Goal: Transaction & Acquisition: Purchase product/service

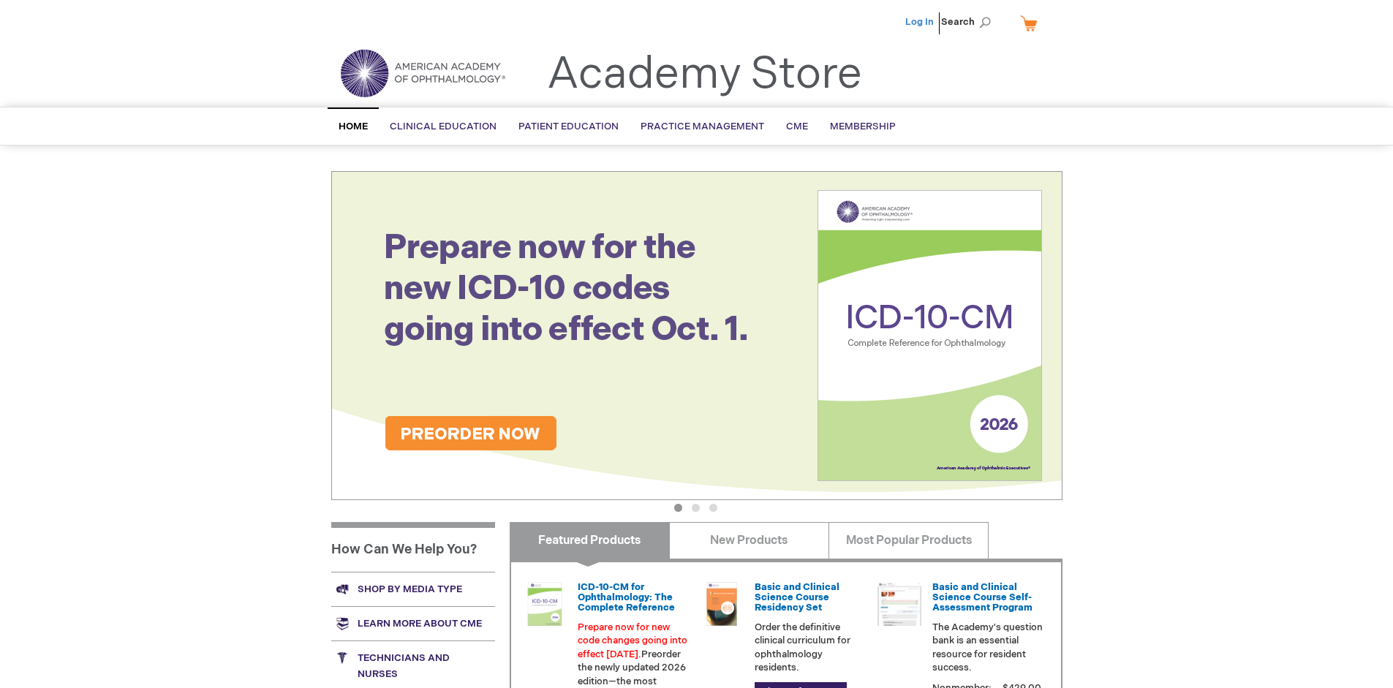
click at [920, 22] on link "Log In" at bounding box center [919, 22] width 29 height 12
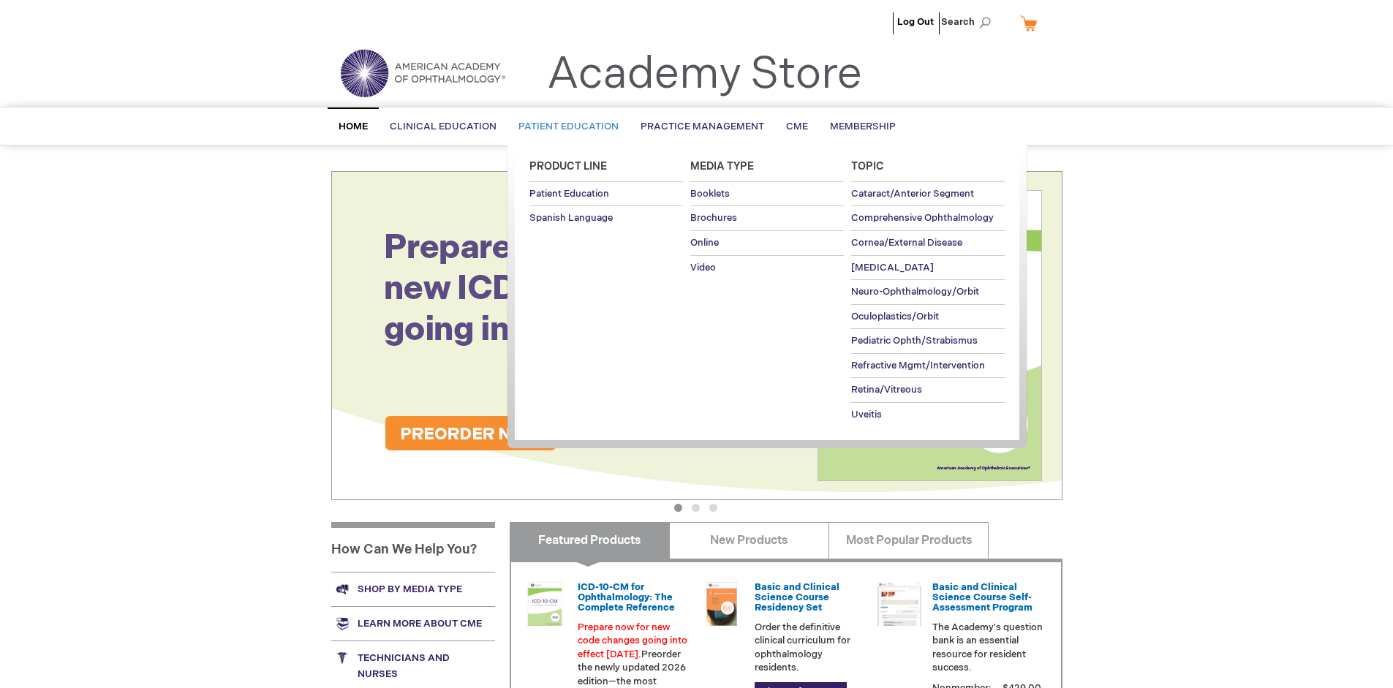
click at [564, 126] on span "Patient Education" at bounding box center [568, 127] width 100 height 12
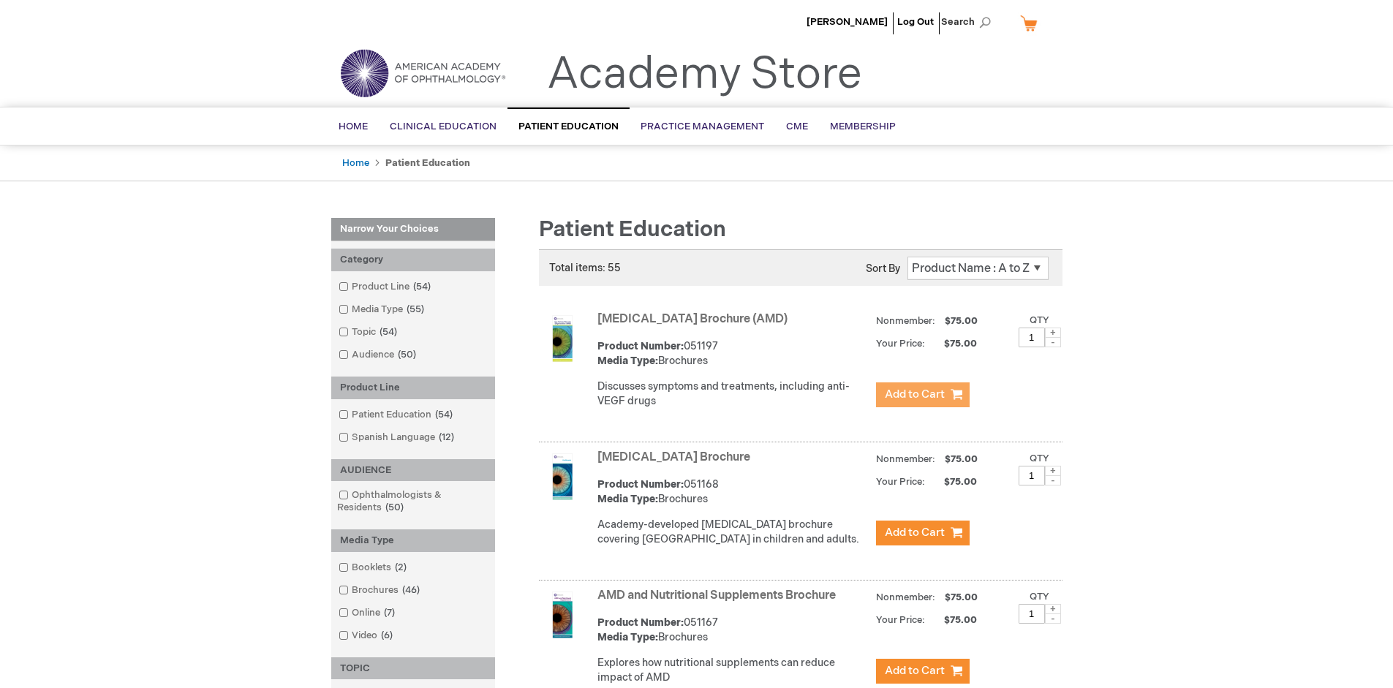
click at [922, 395] on span "Add to Cart" at bounding box center [915, 394] width 60 height 14
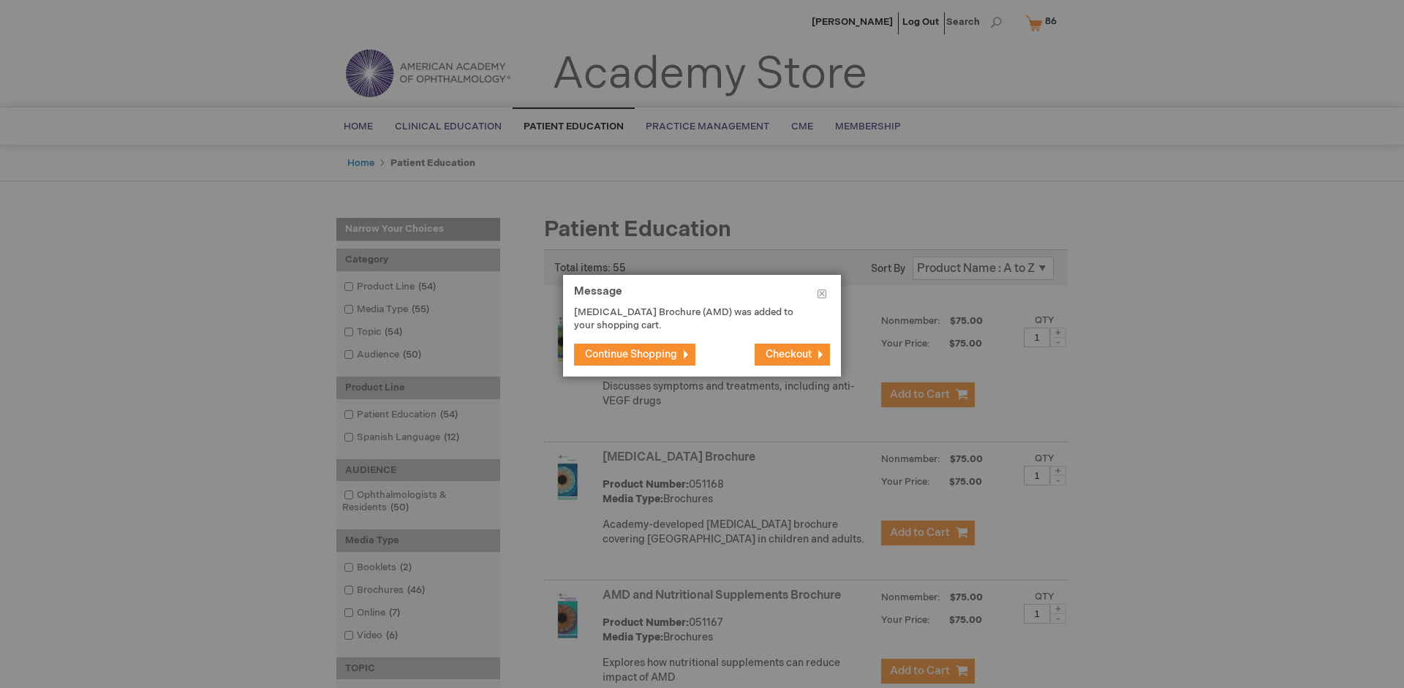
click at [631, 354] on span "Continue Shopping" at bounding box center [631, 354] width 92 height 12
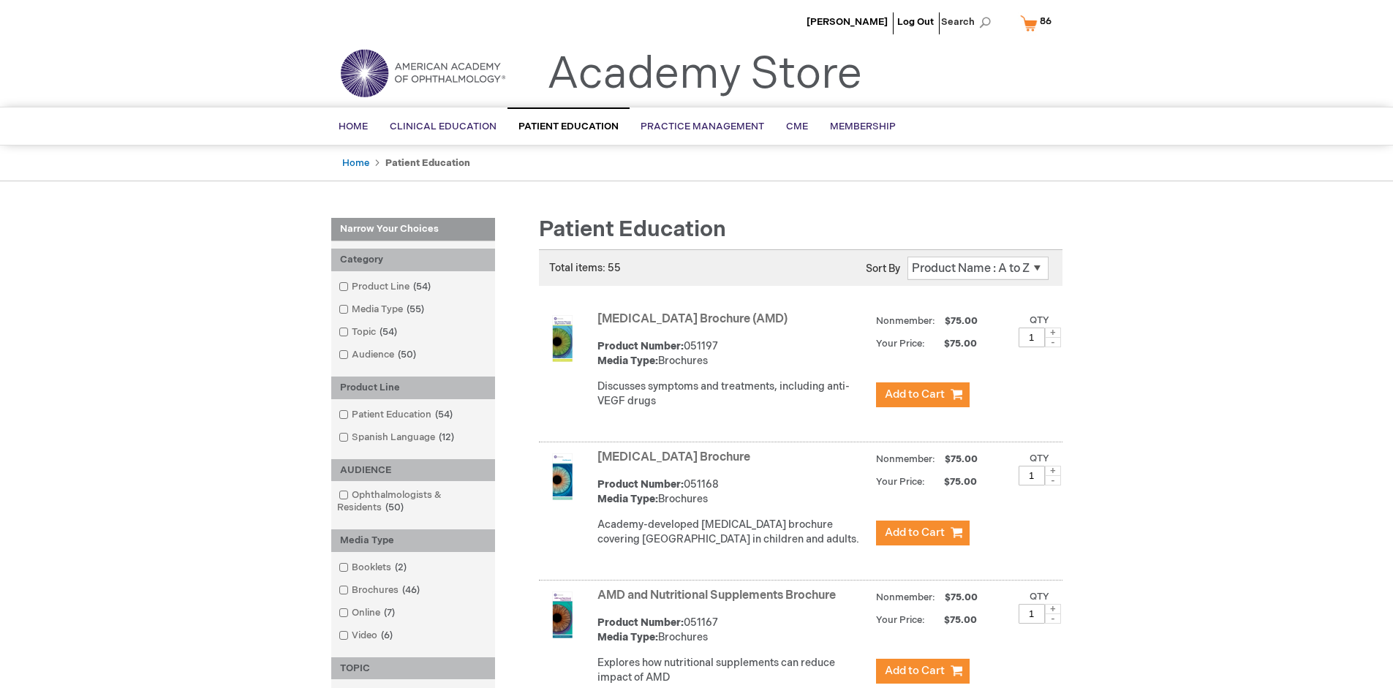
click at [719, 602] on link "AMD and Nutritional Supplements Brochure" at bounding box center [716, 595] width 238 height 14
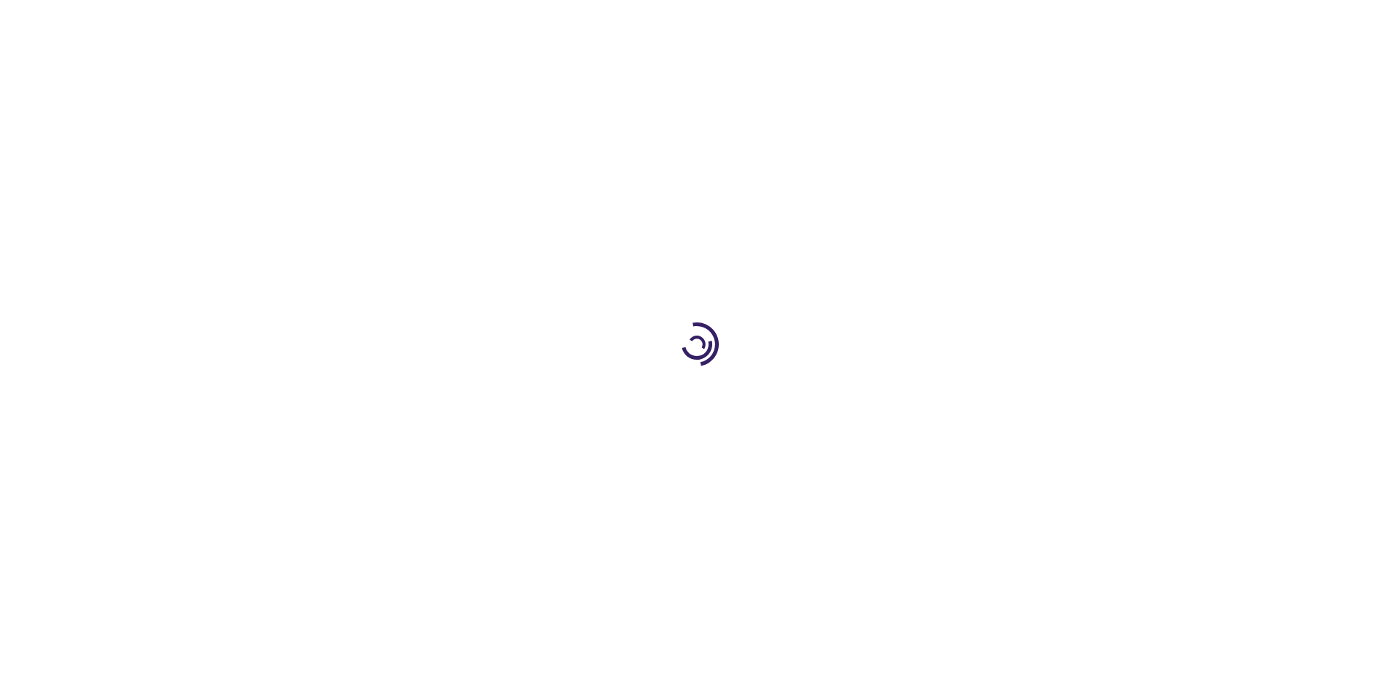
type input "1"
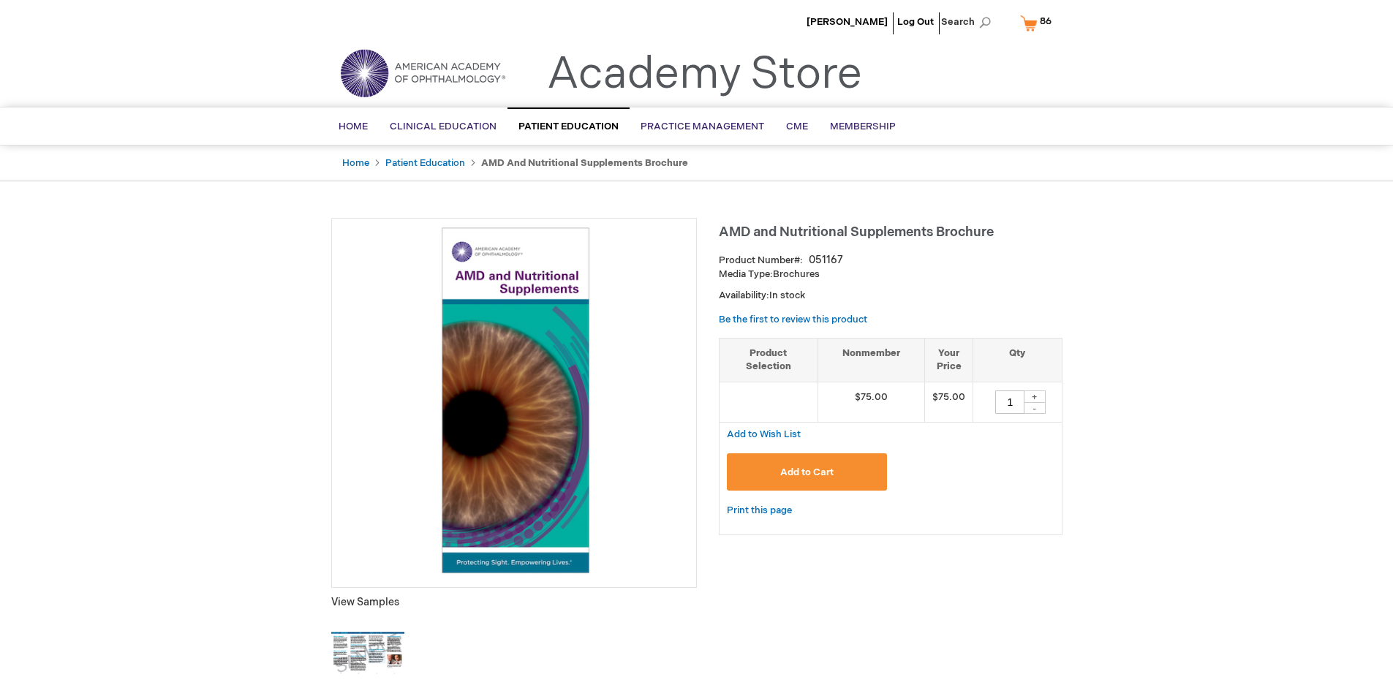
click at [806, 472] on span "Add to Cart" at bounding box center [806, 472] width 53 height 12
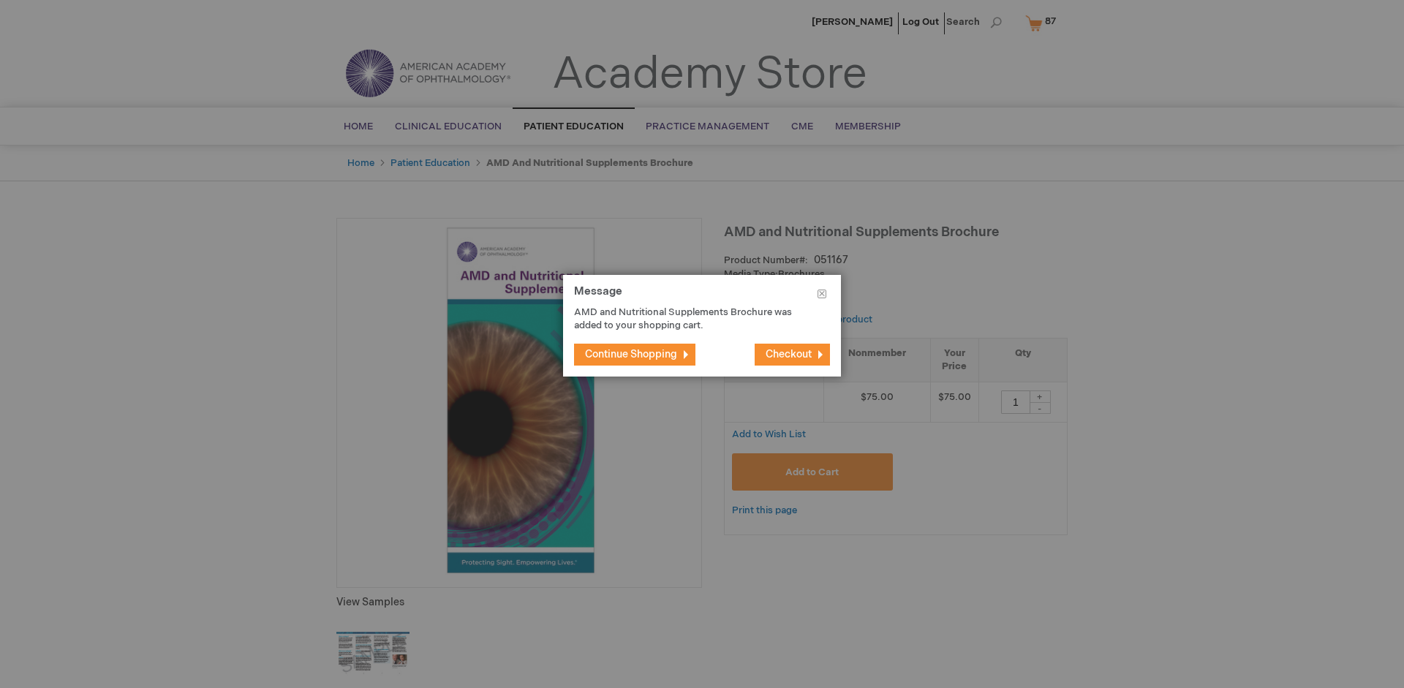
click at [631, 354] on span "Continue Shopping" at bounding box center [631, 354] width 92 height 12
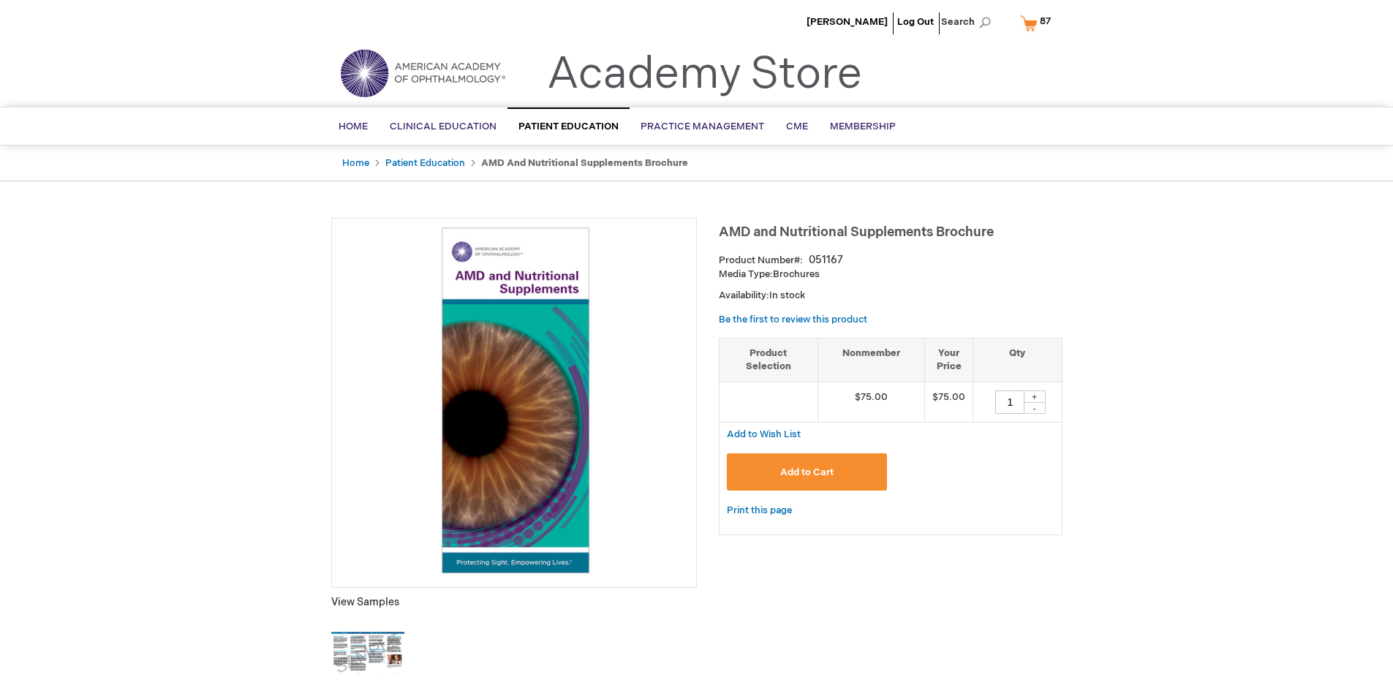
click at [1038, 23] on span "87 87 items" at bounding box center [1044, 21] width 15 height 18
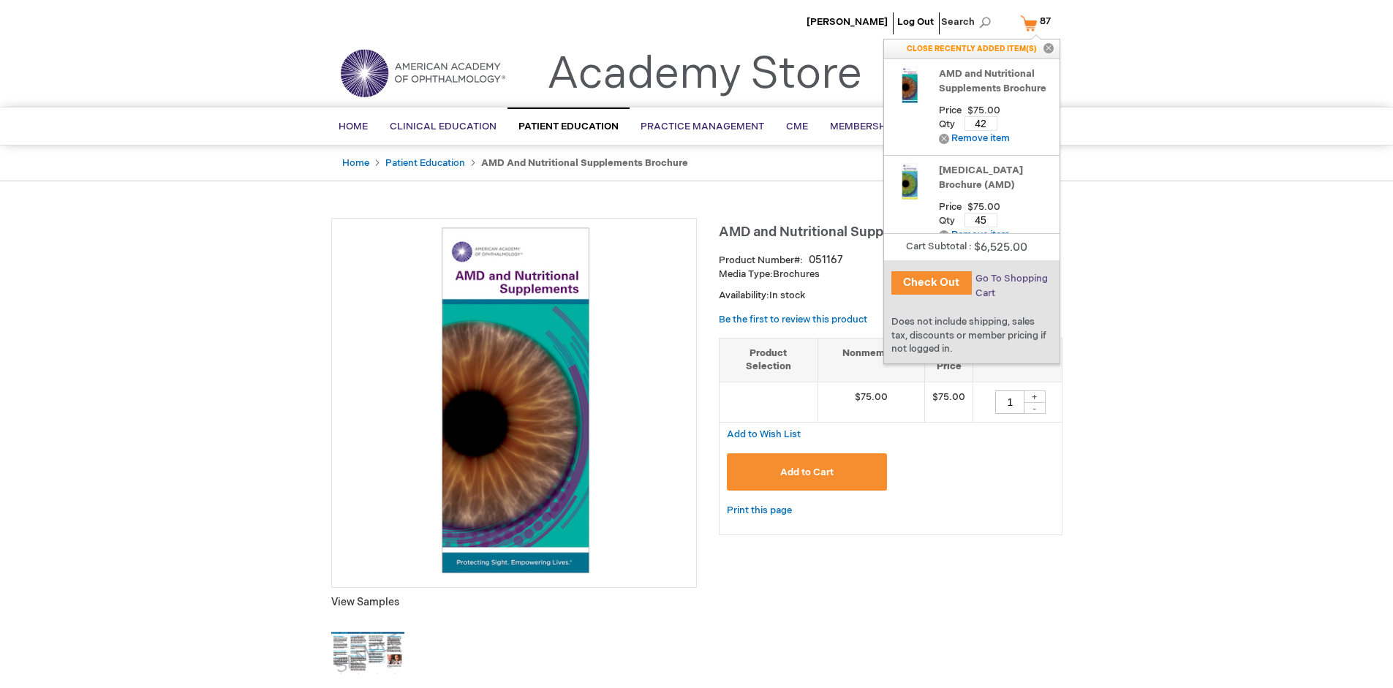
click at [1010, 279] on span "Go To Shopping Cart" at bounding box center [1011, 286] width 72 height 26
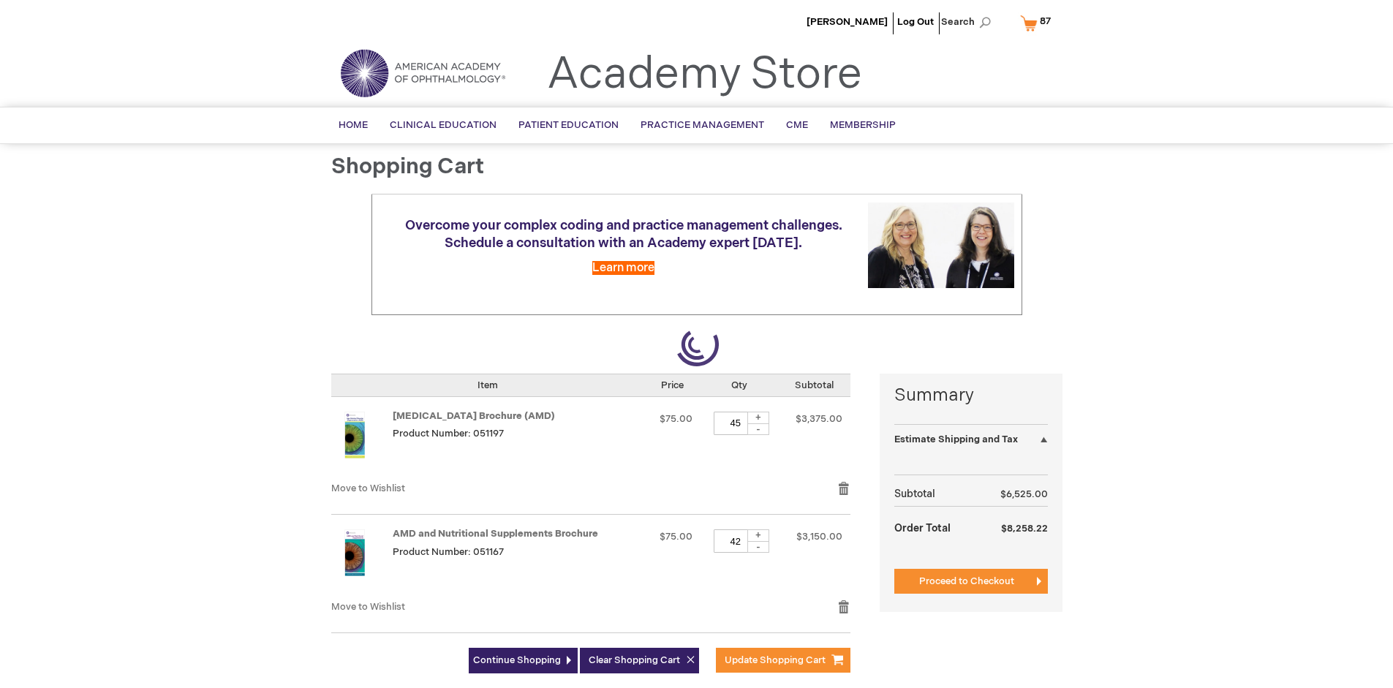
select select "US"
select select "41"
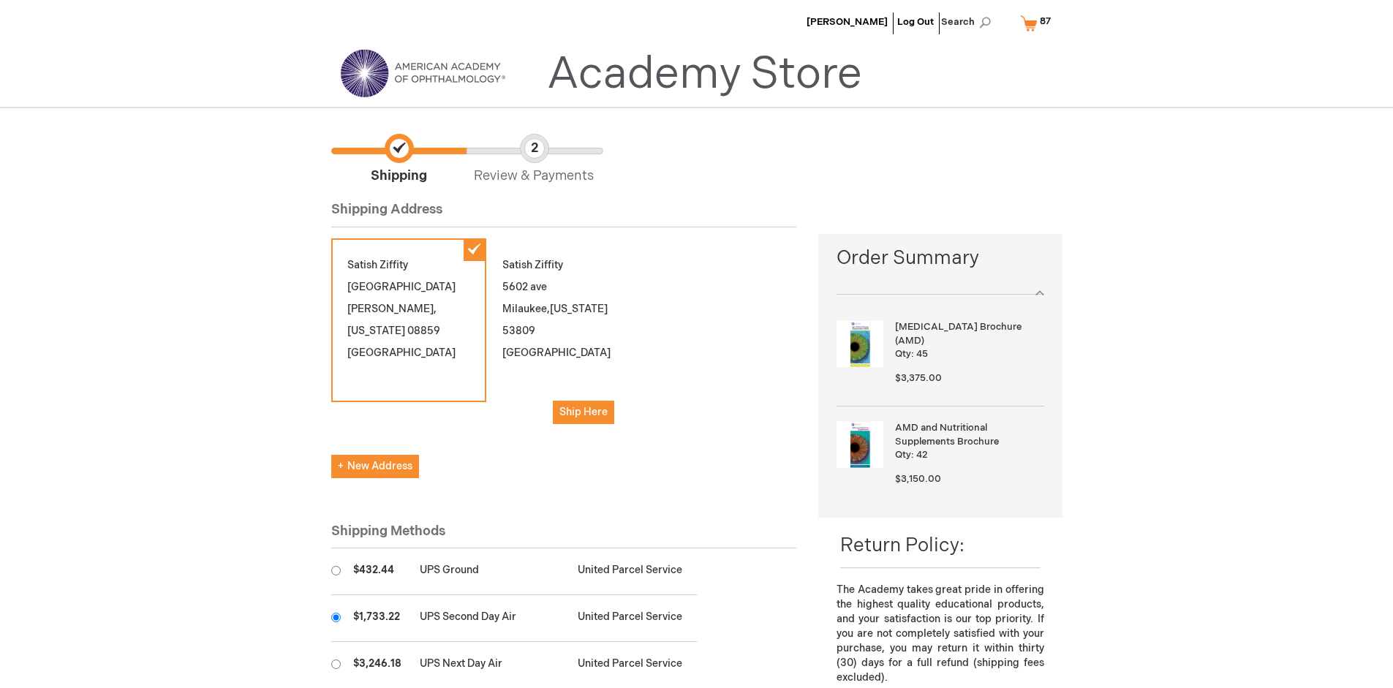
click at [336, 617] on input "radio" at bounding box center [336, 618] width 10 height 10
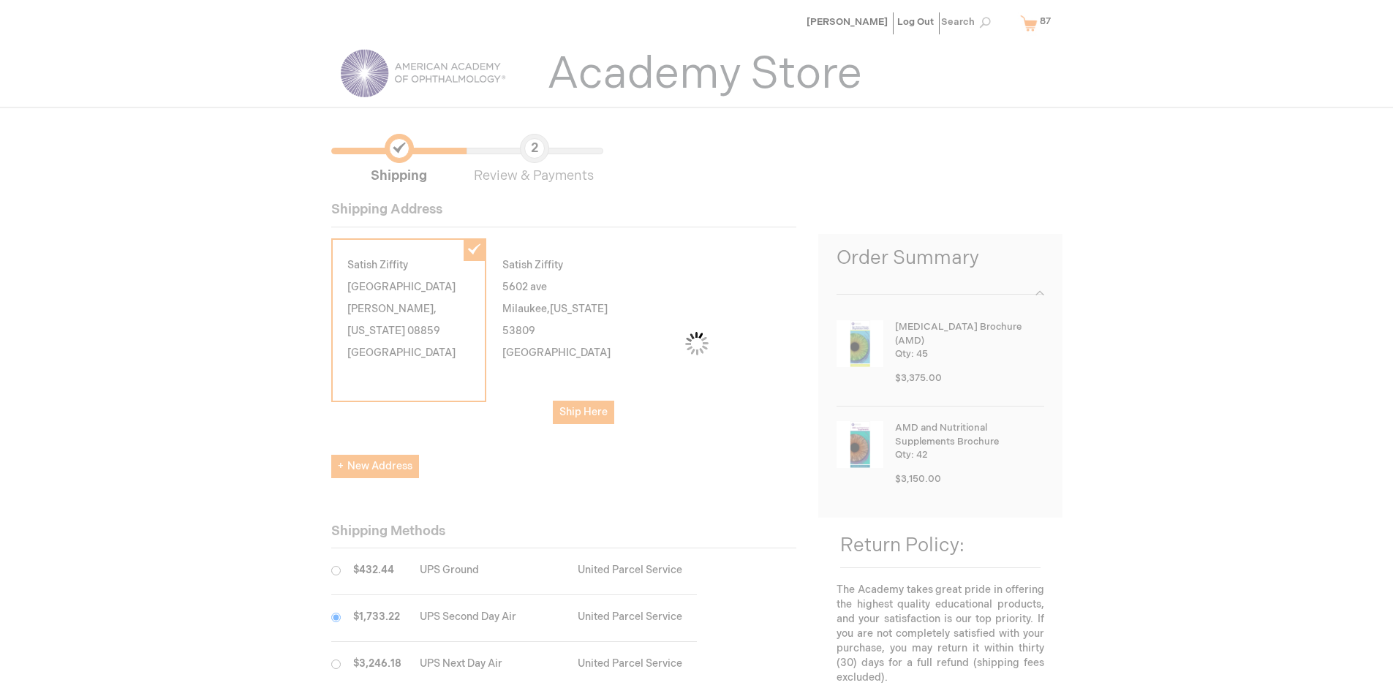
scroll to position [73, 0]
